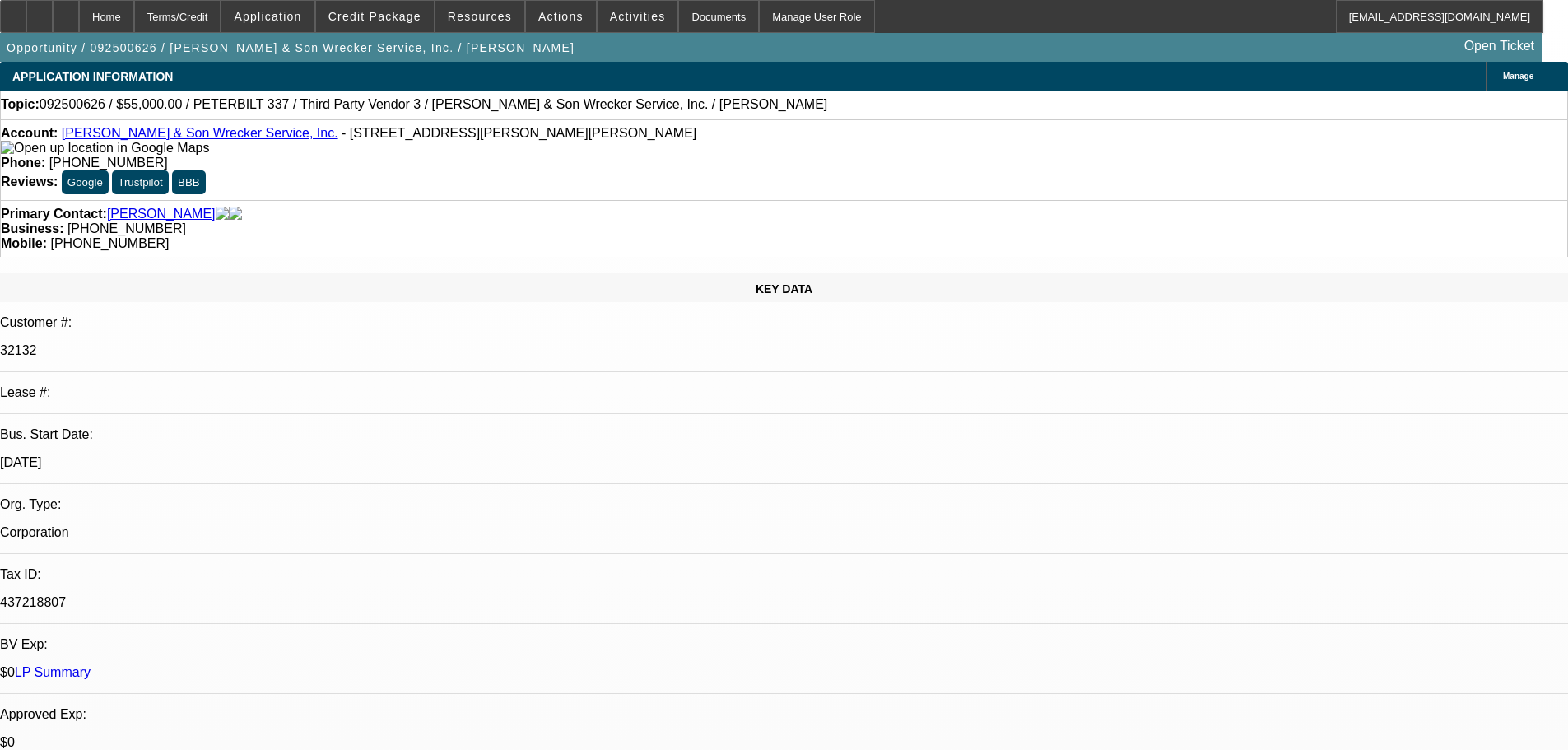
select select "0"
select select "2"
select select "0"
select select "6"
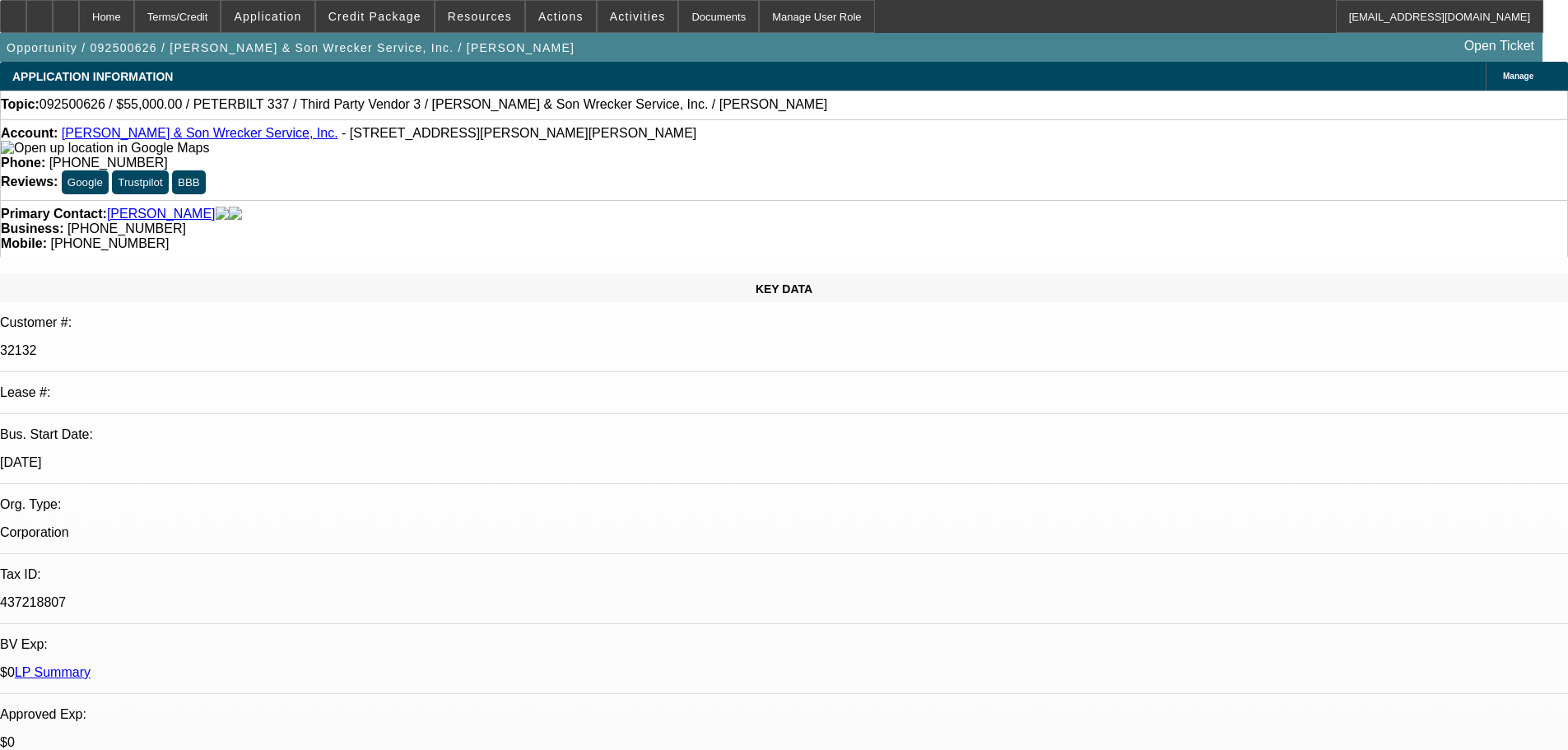
select select "0"
select select "6"
select select "0"
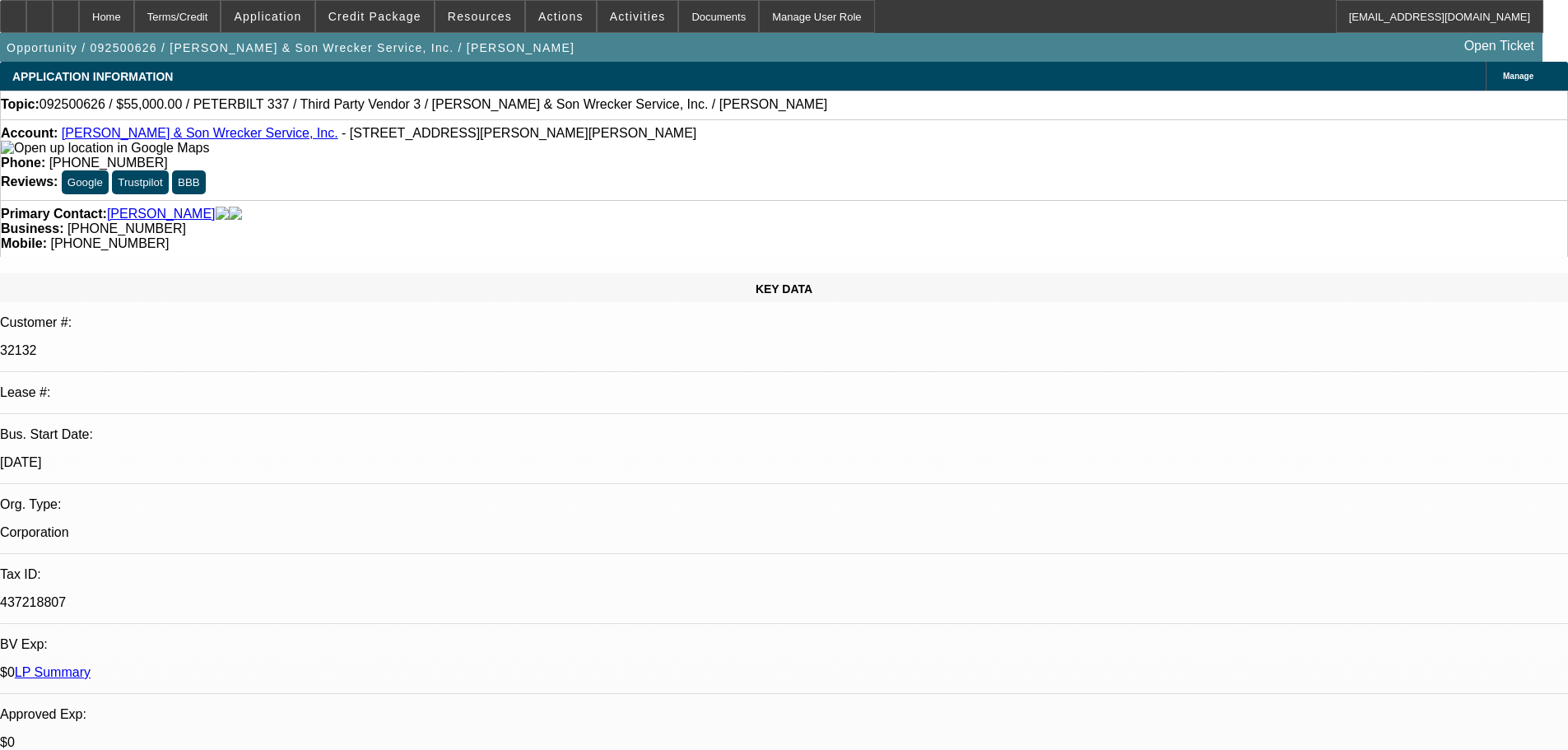
select select "0"
select select "3"
select select "0"
select select "6"
select select "0"
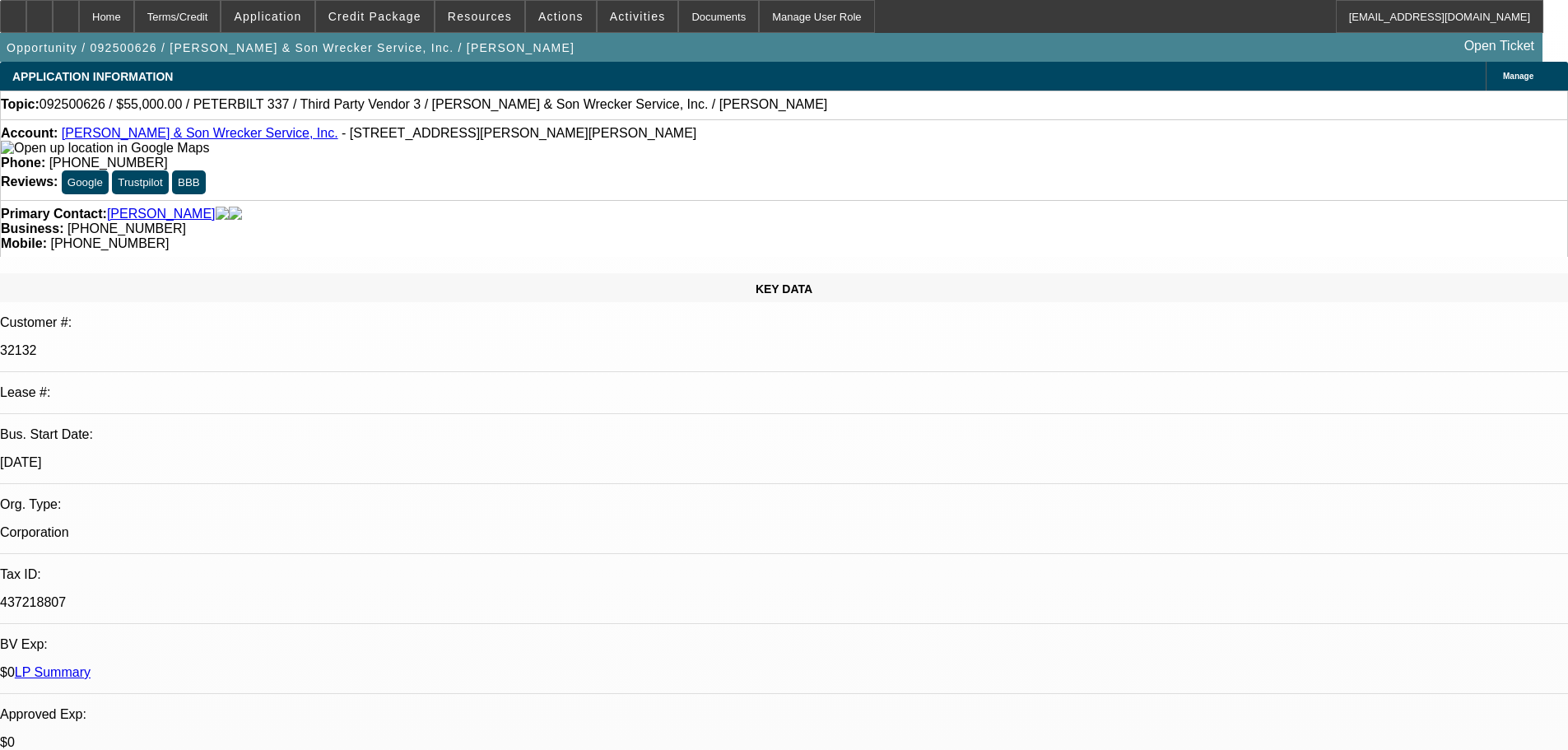
select select "0"
select select "2"
select select "0"
select select "6"
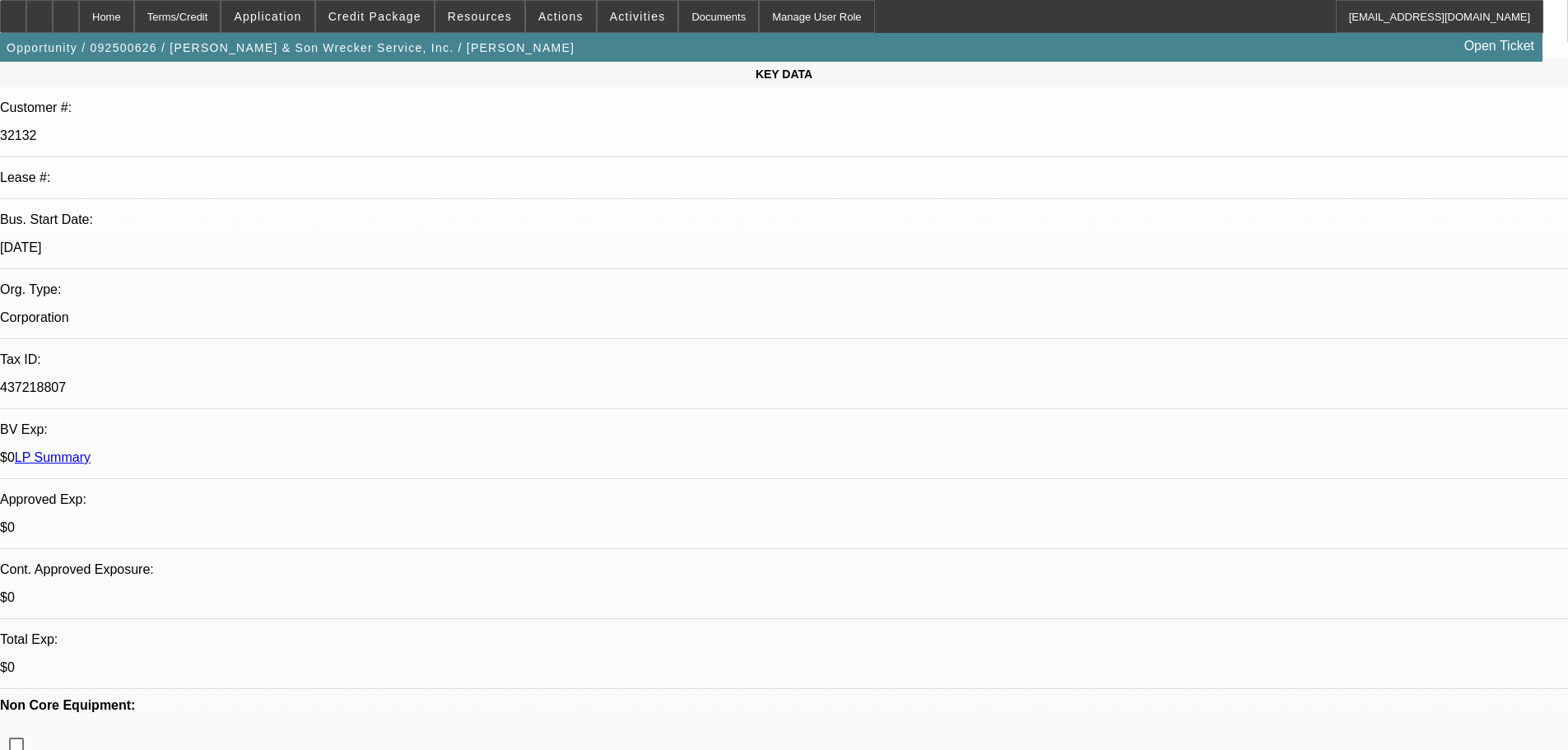
scroll to position [412, 0]
